Goal: Task Accomplishment & Management: Manage account settings

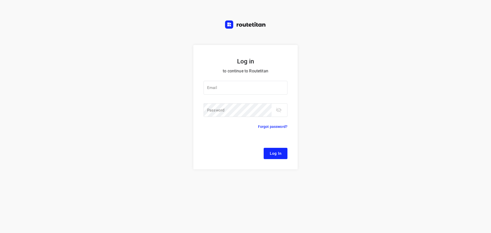
drag, startPoint x: 406, startPoint y: 99, endPoint x: 384, endPoint y: 98, distance: 22.3
click at [406, 98] on div "Log in to continue to Routetitan Email Email ​ Password Password ​ Forgot passw…" at bounding box center [245, 139] width 491 height 188
click at [284, 87] on input "email" at bounding box center [246, 88] width 84 height 14
click at [0, 0] on div at bounding box center [0, 0] width 0 height 0
type input "[EMAIL_ADDRESS][DOMAIN_NAME]"
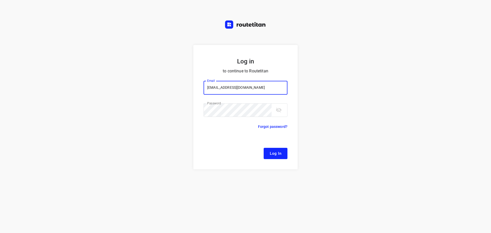
click at [275, 151] on span "Log In" at bounding box center [276, 153] width 12 height 7
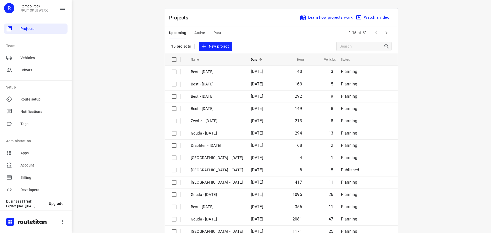
click at [0, 233] on div at bounding box center [0, 233] width 0 height 0
click at [386, 33] on icon "button" at bounding box center [387, 32] width 2 height 3
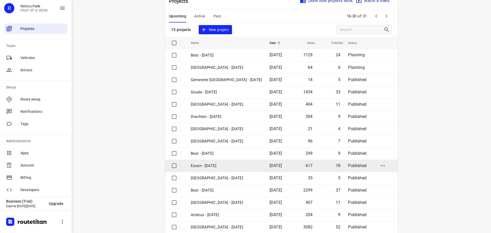
scroll to position [26, 0]
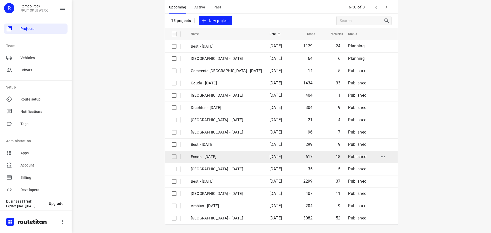
click at [210, 157] on p "Essen - [DATE]" at bounding box center [226, 157] width 71 height 6
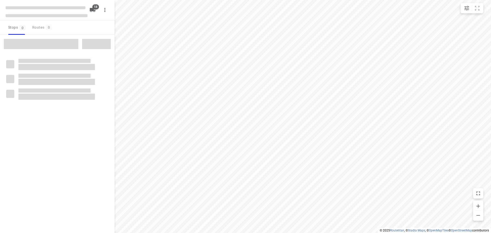
checkbox input "true"
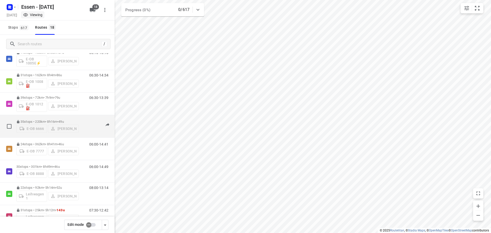
scroll to position [51, 0]
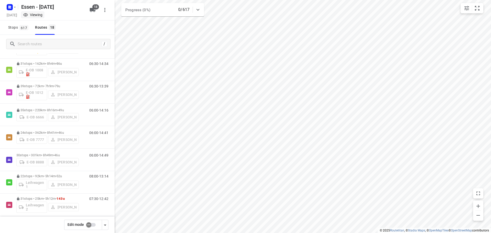
click at [91, 225] on input "checkbox" at bounding box center [88, 225] width 29 height 10
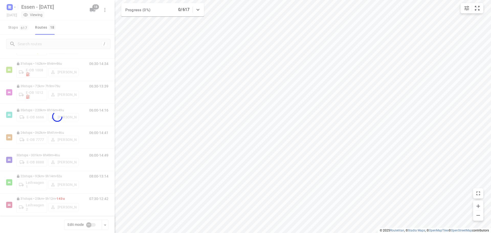
checkbox input "true"
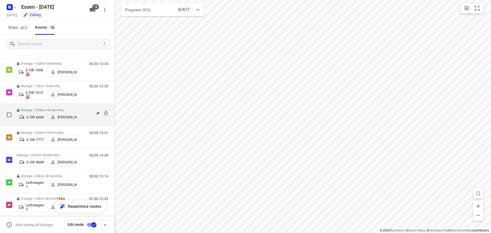
click at [61, 118] on p "[PERSON_NAME]" at bounding box center [67, 117] width 19 height 4
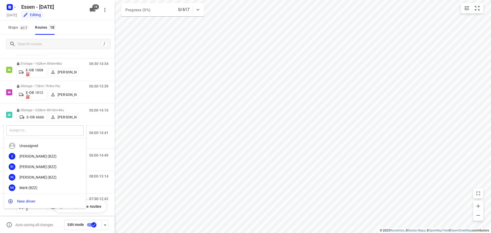
click at [44, 130] on input "text" at bounding box center [44, 130] width 77 height 10
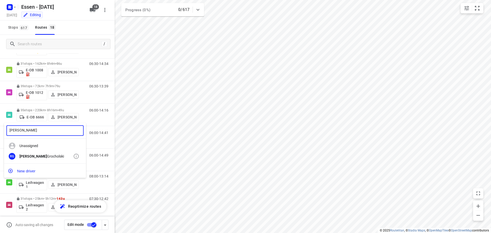
type input "[PERSON_NAME]"
click at [40, 154] on div "[PERSON_NAME]" at bounding box center [46, 156] width 54 height 4
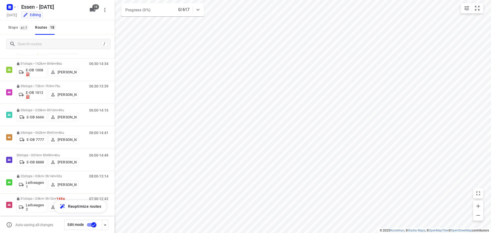
click at [94, 225] on input "checkbox" at bounding box center [93, 225] width 29 height 10
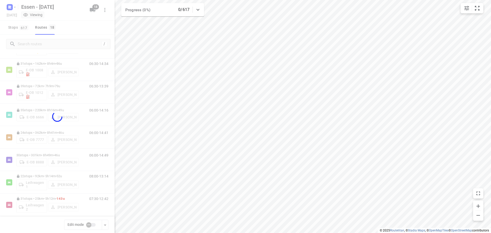
checkbox input "false"
